Goal: Check status: Check status

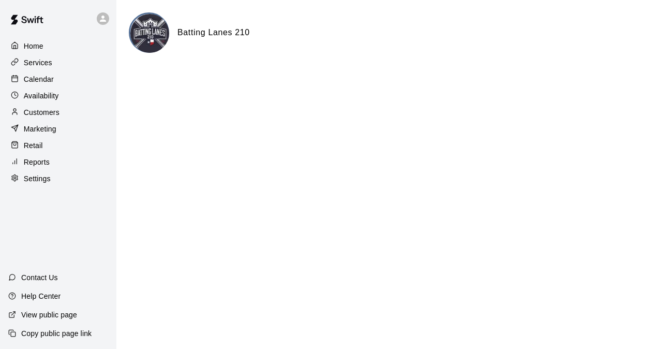
click at [40, 81] on p "Calendar" at bounding box center [39, 79] width 30 height 10
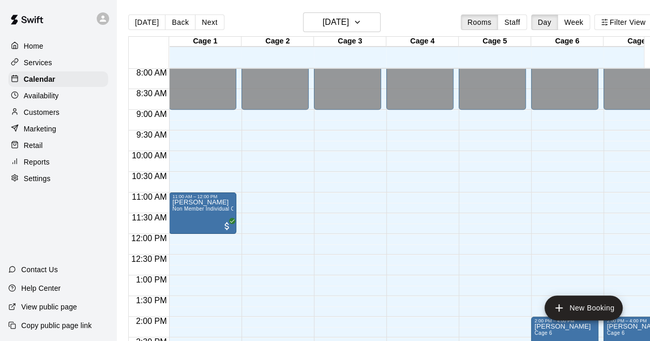
scroll to position [323, 0]
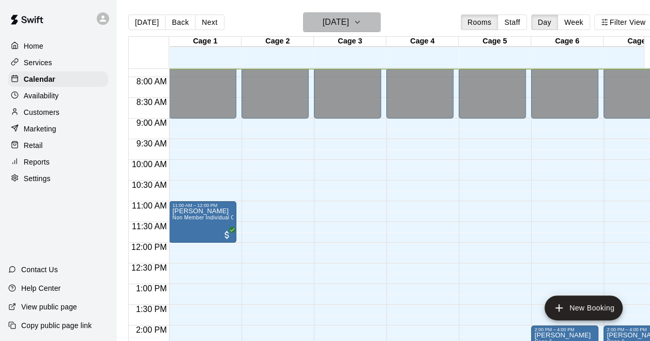
click at [326, 24] on h6 "[DATE]" at bounding box center [336, 22] width 26 height 14
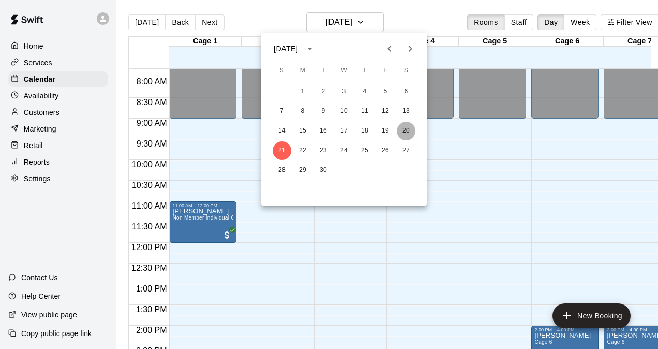
click at [400, 130] on button "20" at bounding box center [406, 131] width 19 height 19
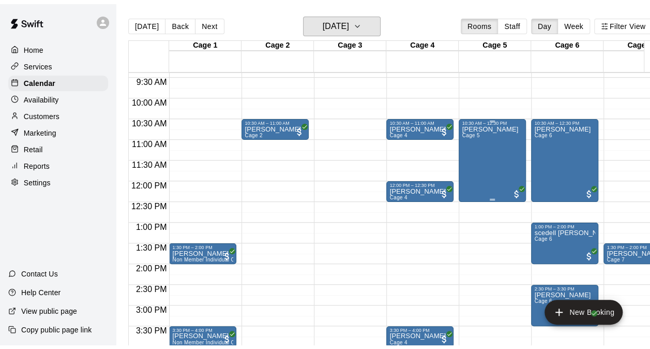
scroll to position [426, 0]
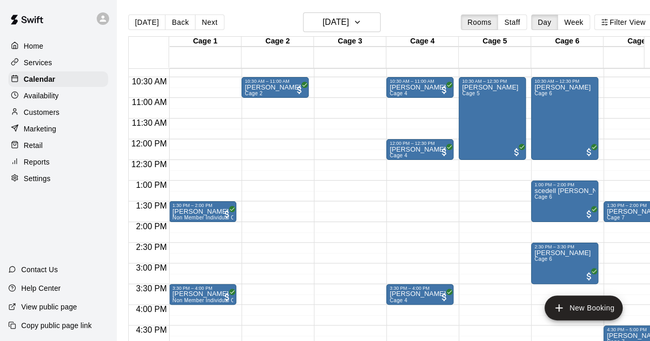
click at [76, 166] on div "Reports" at bounding box center [58, 162] width 100 height 16
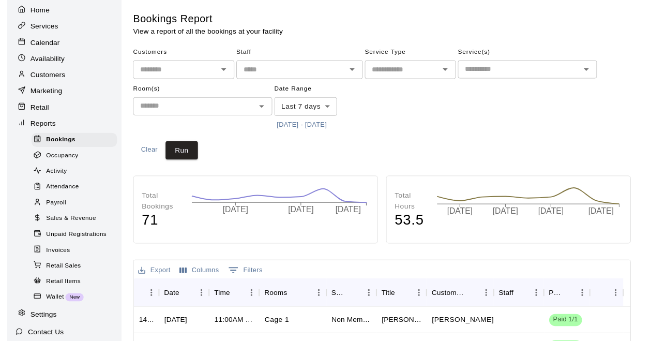
scroll to position [52, 0]
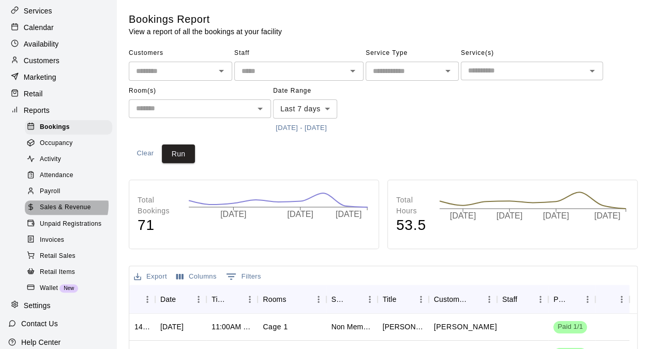
click at [66, 213] on span "Sales & Revenue" at bounding box center [65, 207] width 51 height 10
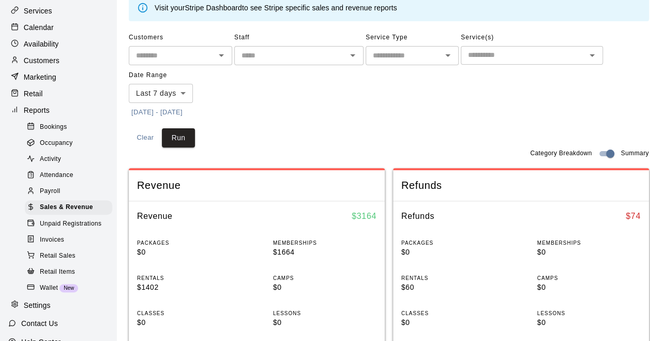
scroll to position [52, 0]
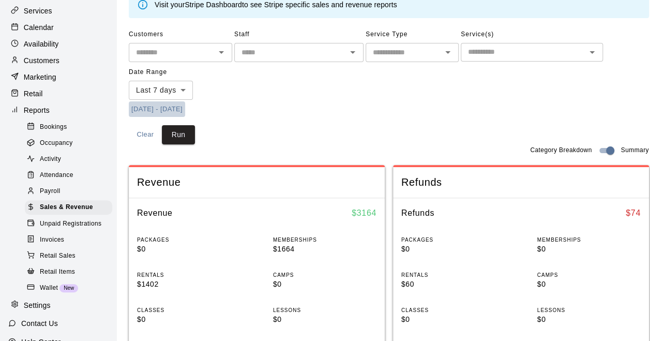
click at [185, 110] on button "[DATE] - [DATE]" at bounding box center [157, 109] width 56 height 16
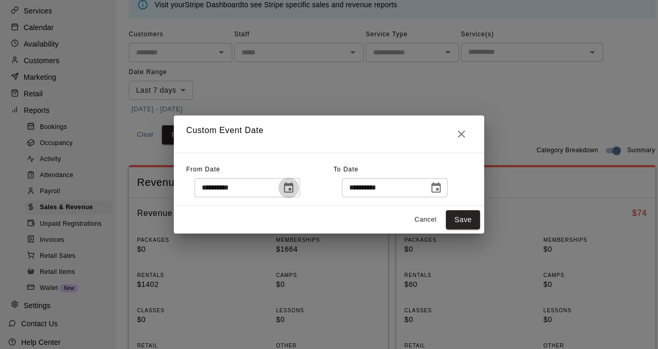
click at [293, 188] on icon "Choose date, selected date is Sep 14, 2025" at bounding box center [288, 187] width 9 height 10
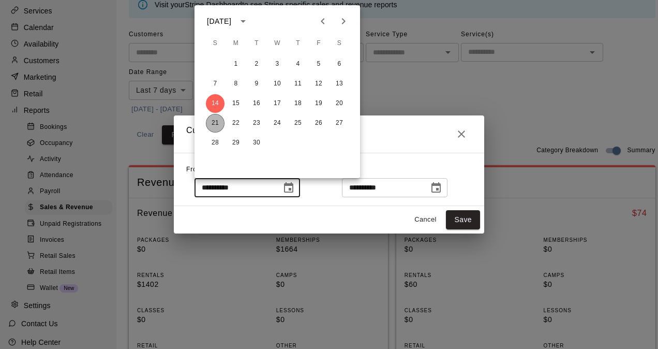
click at [216, 123] on button "21" at bounding box center [215, 123] width 19 height 19
type input "**********"
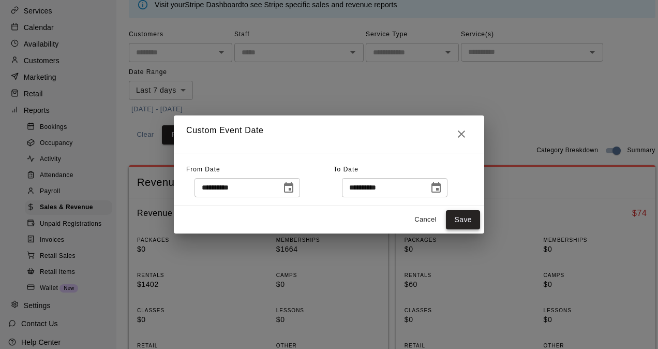
click at [464, 223] on button "Save" at bounding box center [463, 219] width 34 height 19
type input "******"
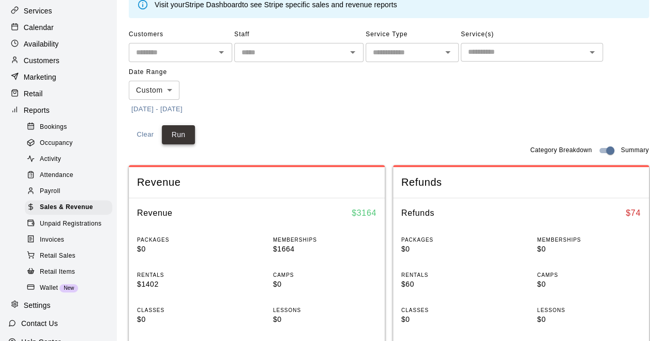
click at [185, 130] on button "Run" at bounding box center [178, 134] width 33 height 19
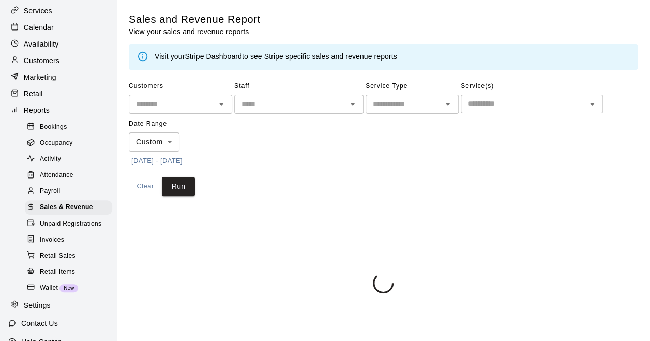
scroll to position [0, 0]
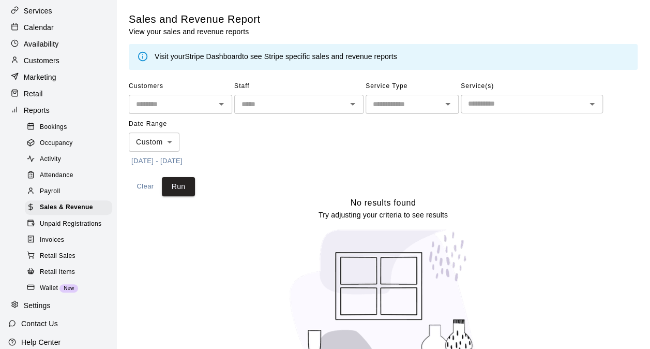
click at [185, 161] on button "[DATE] - [DATE]" at bounding box center [157, 161] width 56 height 16
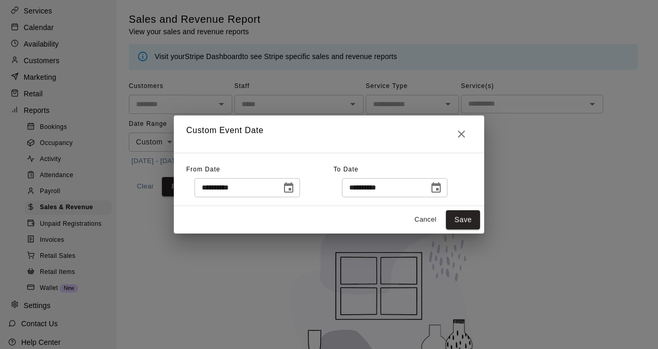
click at [295, 188] on icon "Choose date, selected date is Sep 21, 2025" at bounding box center [288, 188] width 12 height 12
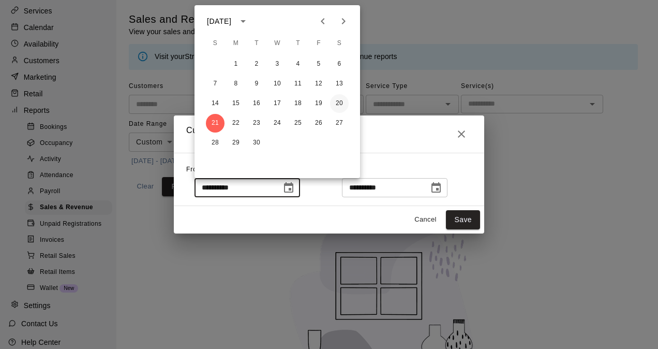
click at [338, 103] on button "20" at bounding box center [339, 103] width 19 height 19
type input "**********"
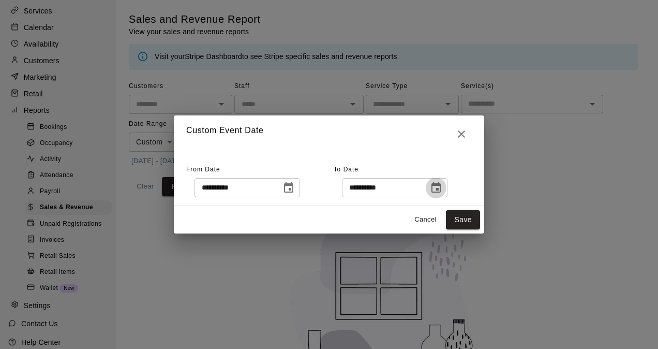
click at [441, 184] on icon "Choose date, selected date is Sep 21, 2025" at bounding box center [435, 187] width 9 height 10
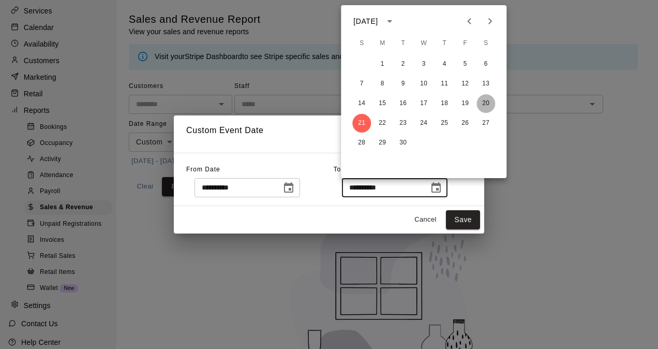
click at [484, 102] on button "20" at bounding box center [485, 103] width 19 height 19
type input "**********"
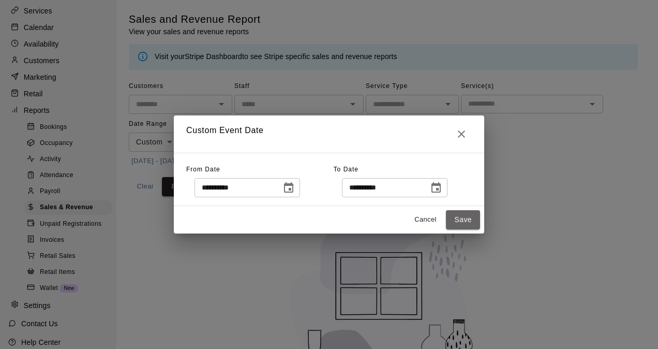
drag, startPoint x: 468, startPoint y: 223, endPoint x: 423, endPoint y: 221, distance: 45.0
click at [468, 223] on button "Save" at bounding box center [463, 219] width 34 height 19
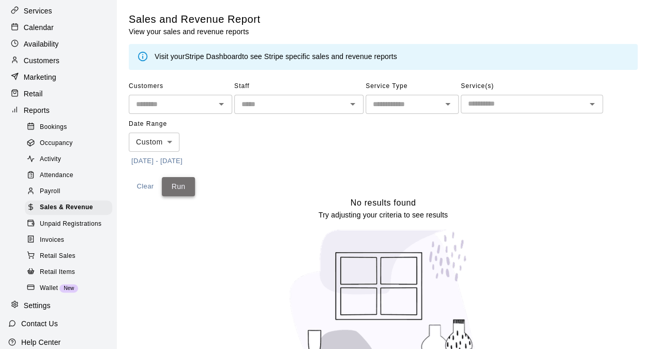
click at [183, 185] on button "Run" at bounding box center [178, 186] width 33 height 19
